Goal: Find specific fact: Find specific fact

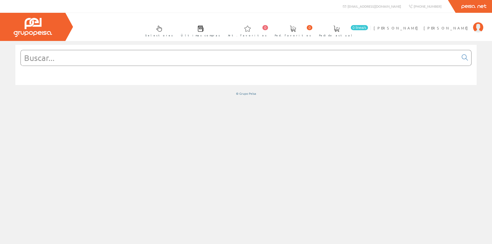
click at [38, 61] on input "text" at bounding box center [240, 57] width 438 height 15
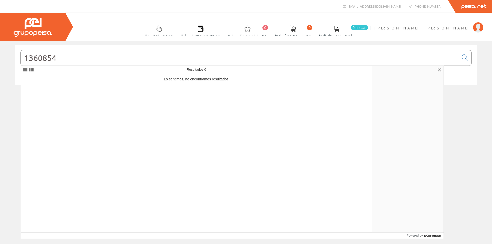
click at [71, 60] on input "1360854" at bounding box center [240, 57] width 438 height 15
type input "1"
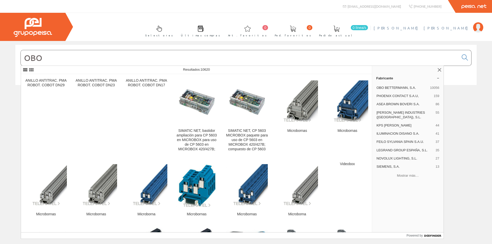
type input "OBO"
click at [456, 26] on span "[PERSON_NAME] [PERSON_NAME]" at bounding box center [422, 27] width 97 height 5
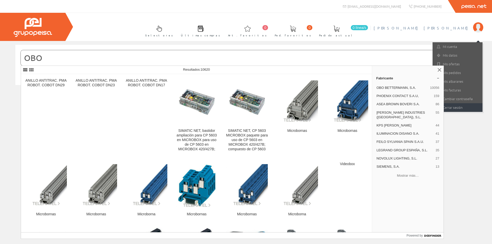
click at [455, 107] on link "Cerrar sesión" at bounding box center [458, 107] width 50 height 9
